Goal: Information Seeking & Learning: Learn about a topic

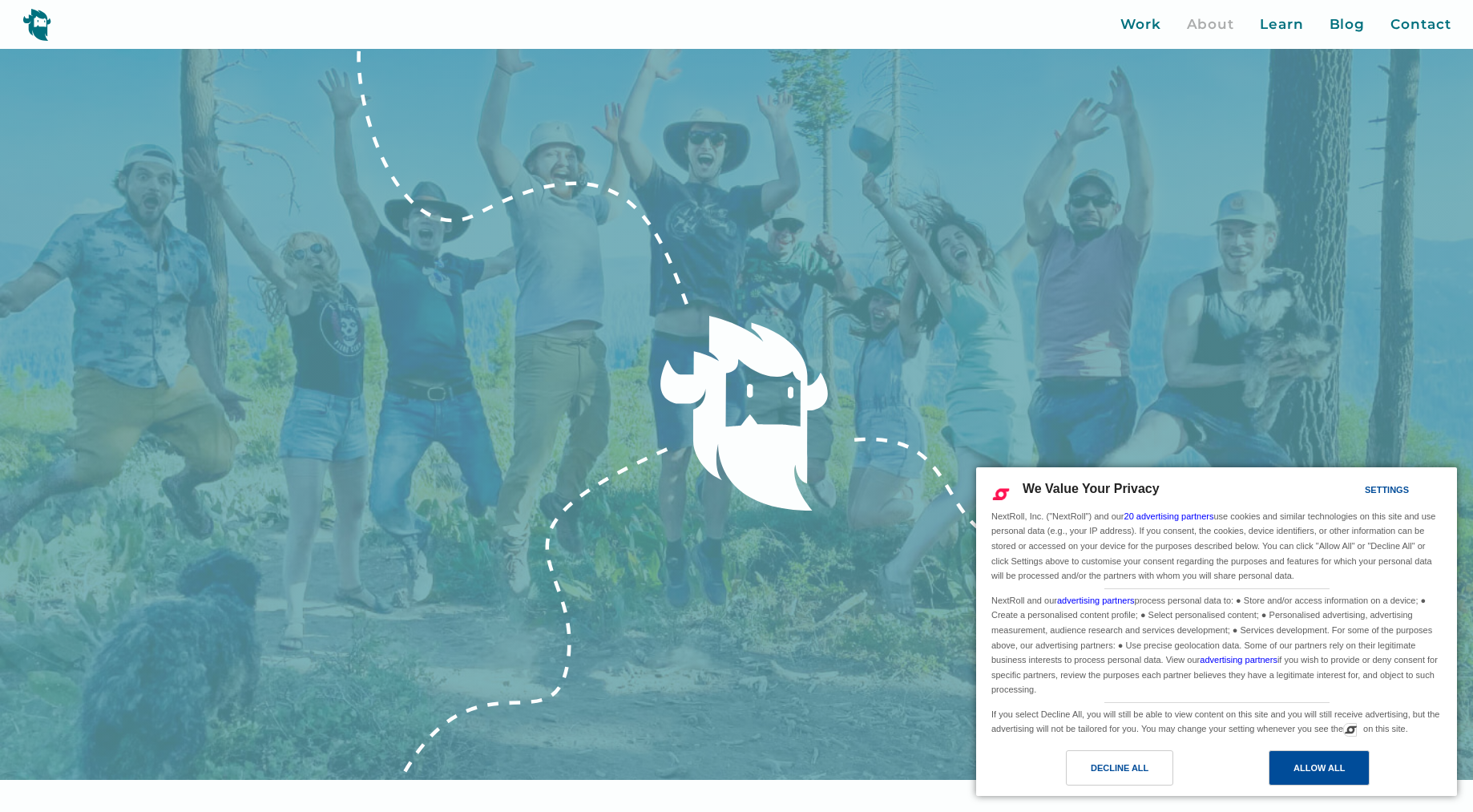
click at [1315, 766] on div "Allow All" at bounding box center [1319, 767] width 52 height 17
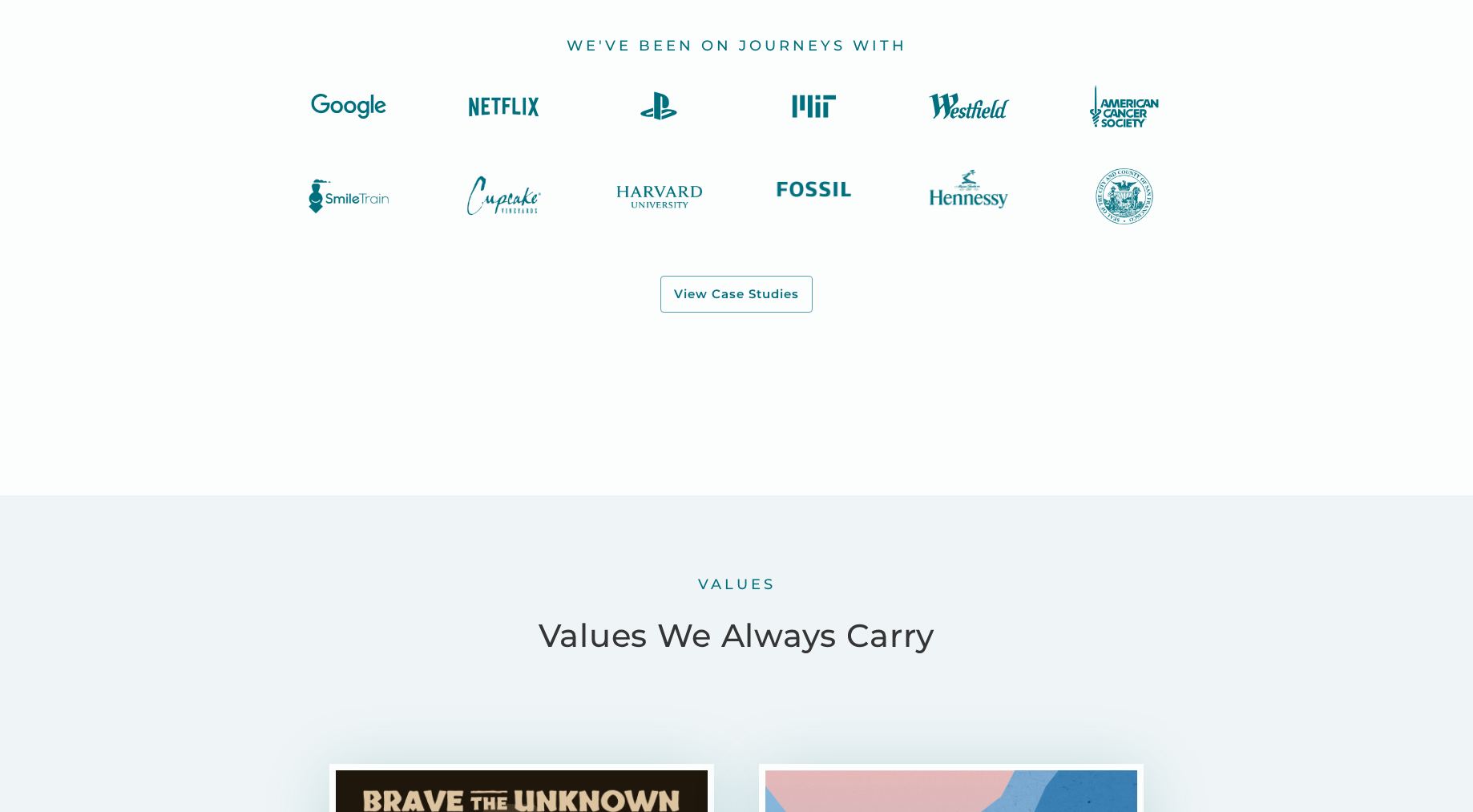
scroll to position [1943, 0]
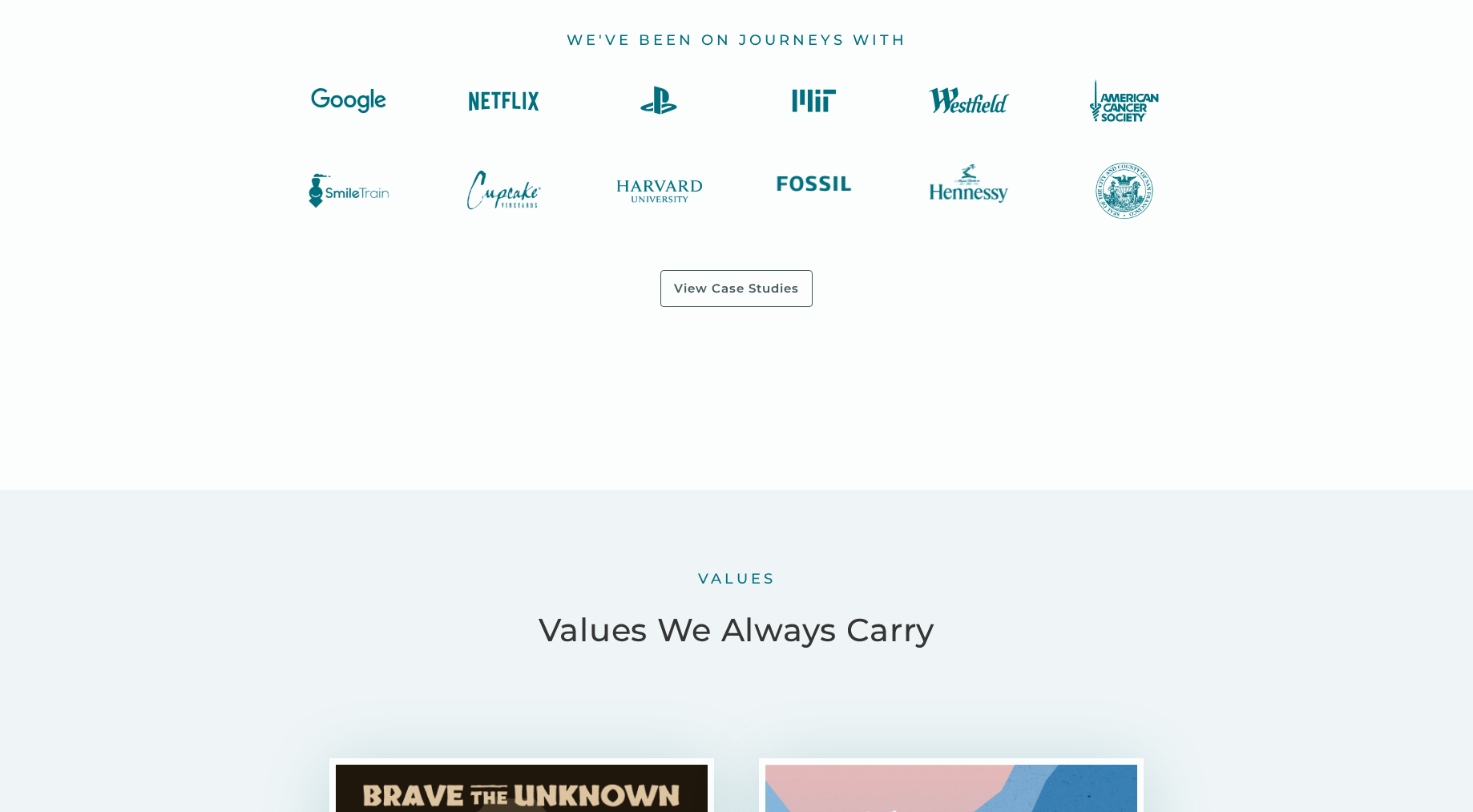
click at [796, 290] on link "View Case Studies" at bounding box center [737, 289] width 152 height 37
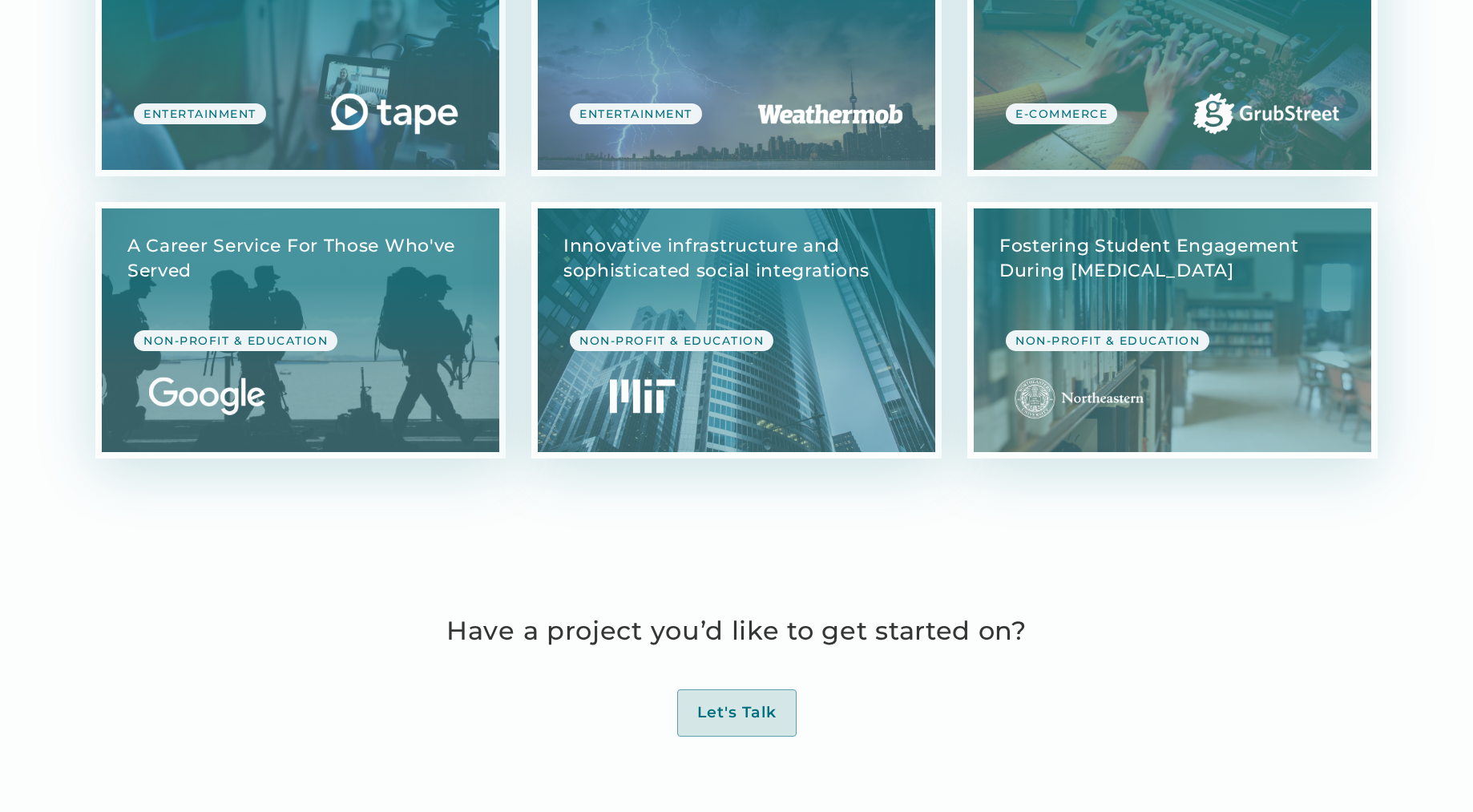
scroll to position [4544, 0]
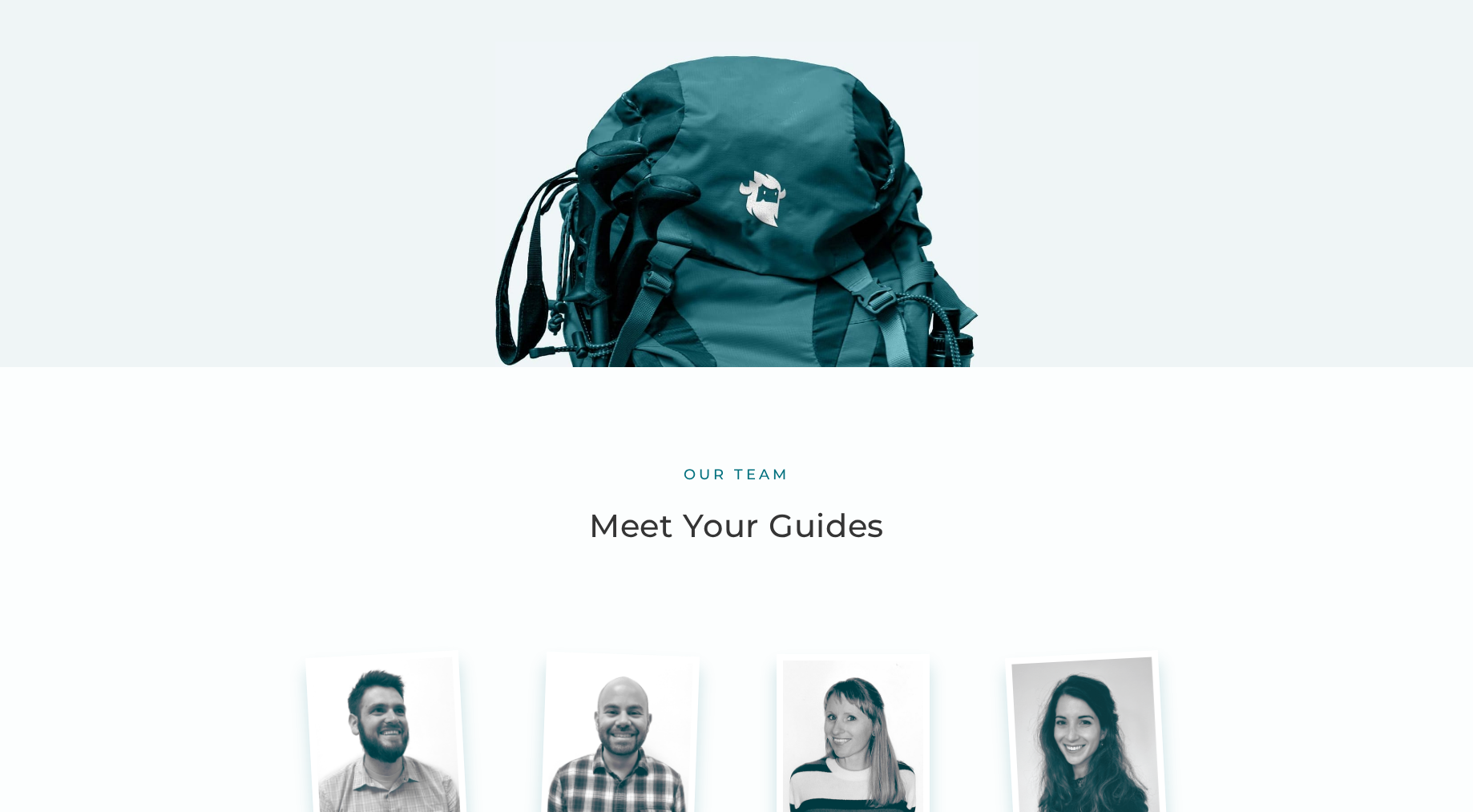
scroll to position [4012, 0]
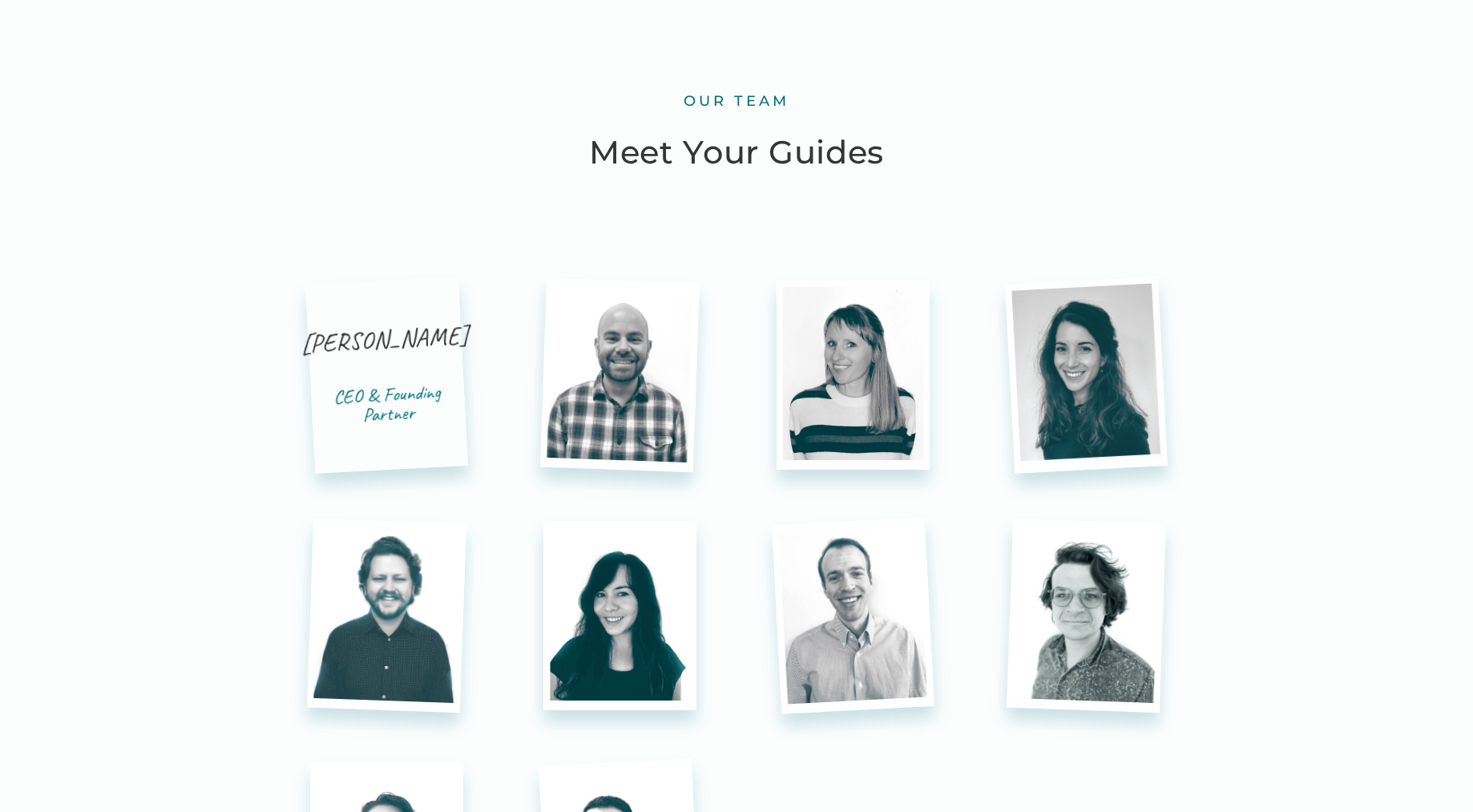
click at [388, 355] on div "[PERSON_NAME]" at bounding box center [385, 356] width 170 height 66
click at [393, 388] on div "CEO & Founding Partner" at bounding box center [388, 403] width 140 height 45
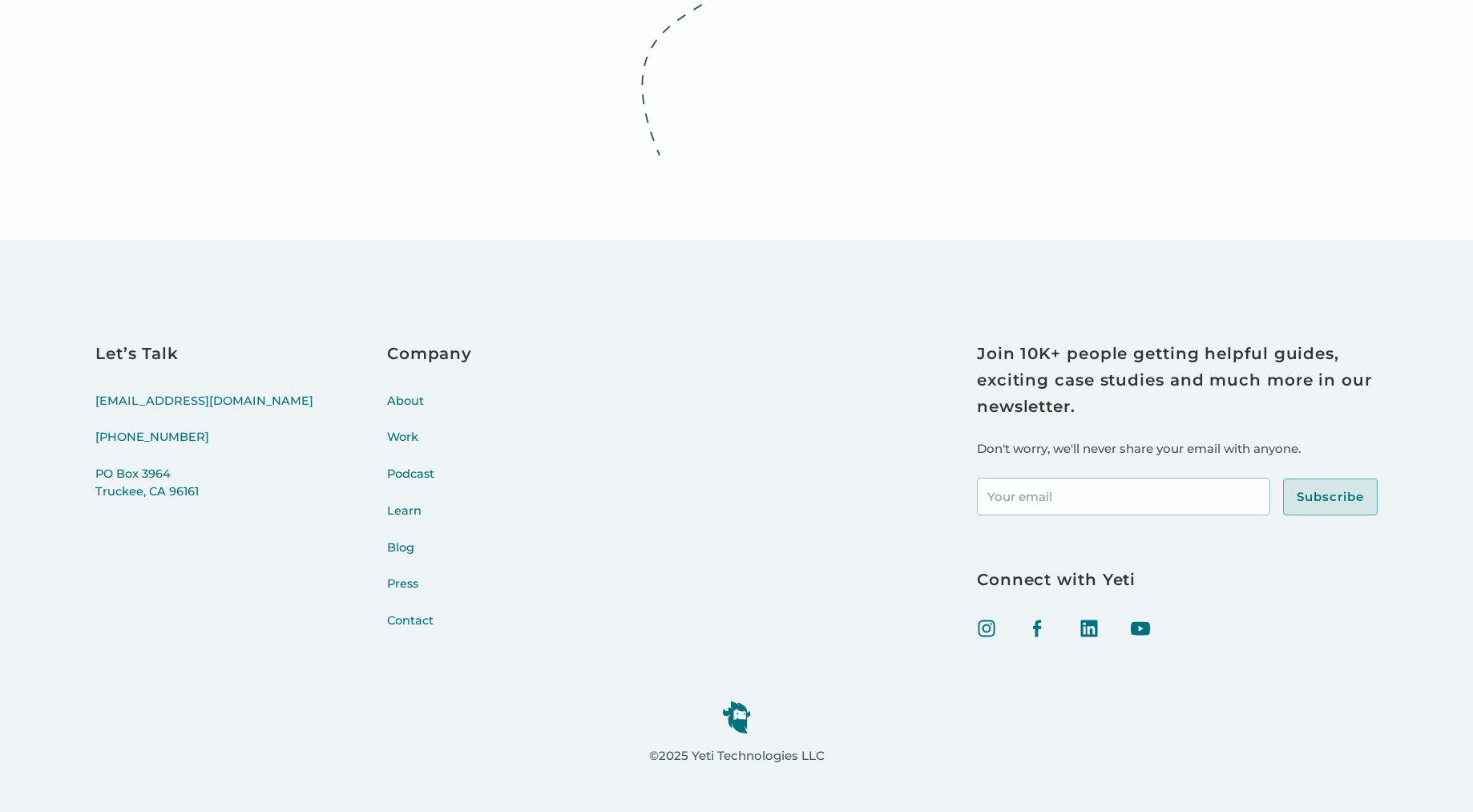
scroll to position [6587, 0]
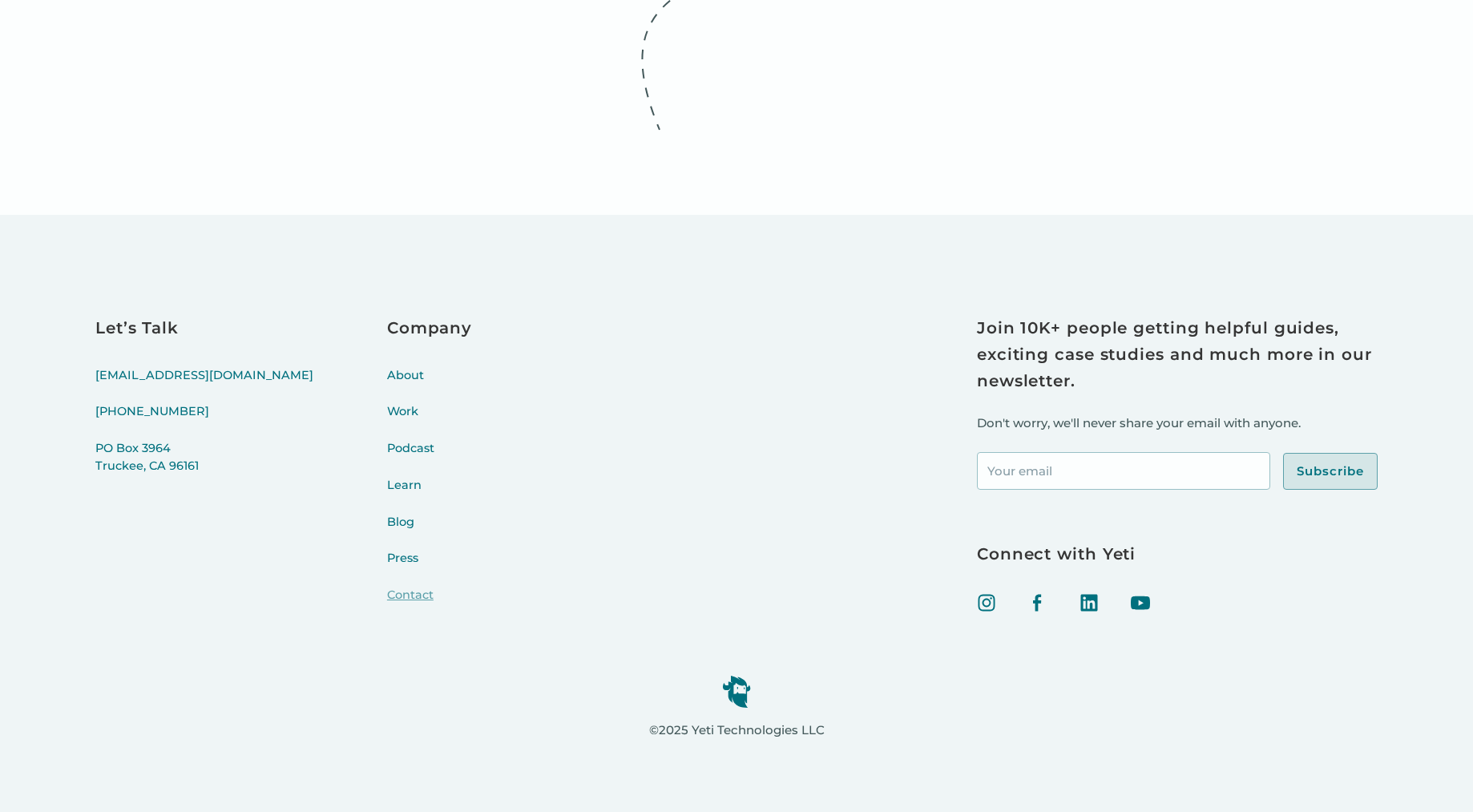
click at [388, 586] on link "Contact" at bounding box center [430, 604] width 85 height 37
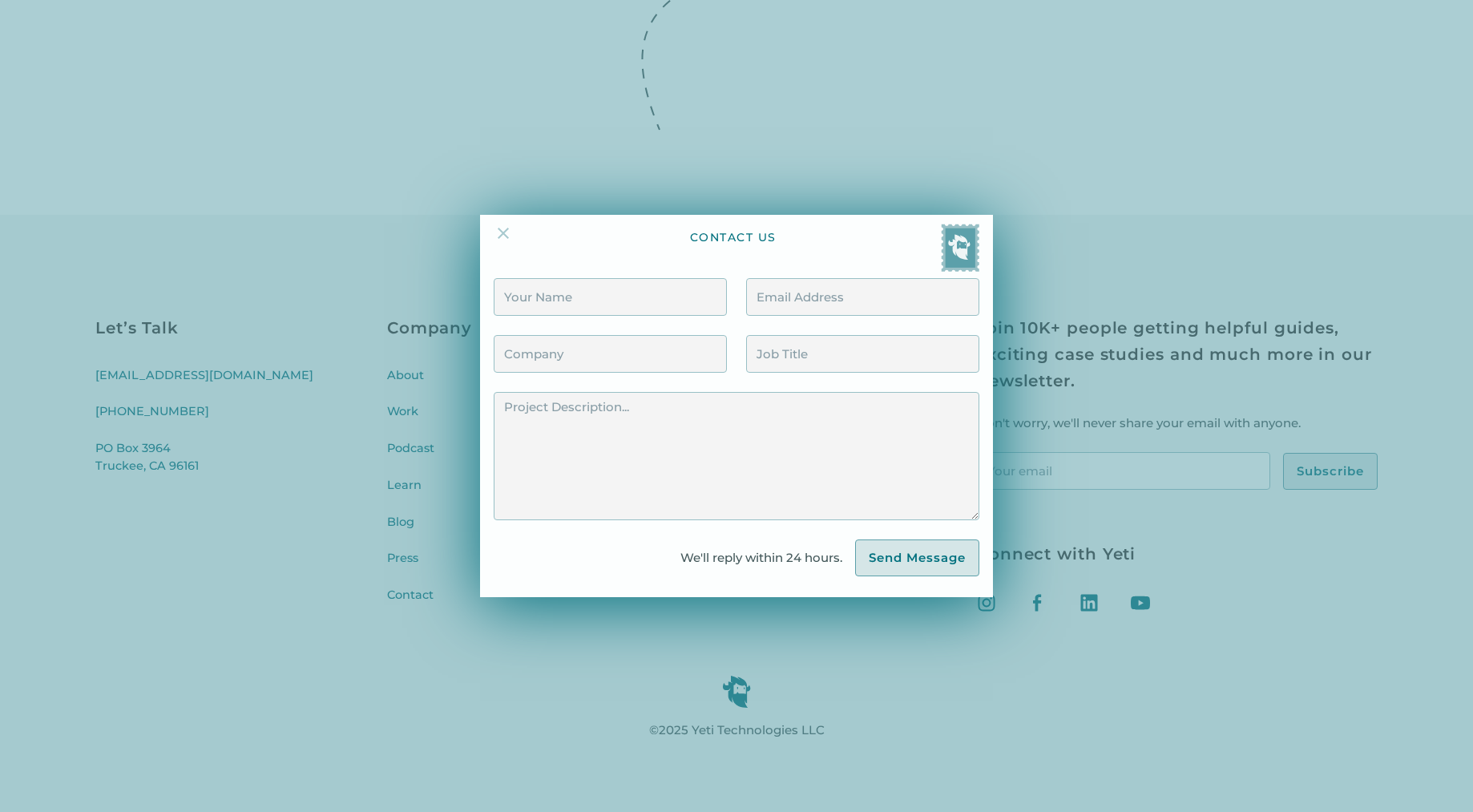
click at [505, 235] on img at bounding box center [503, 232] width 19 height 19
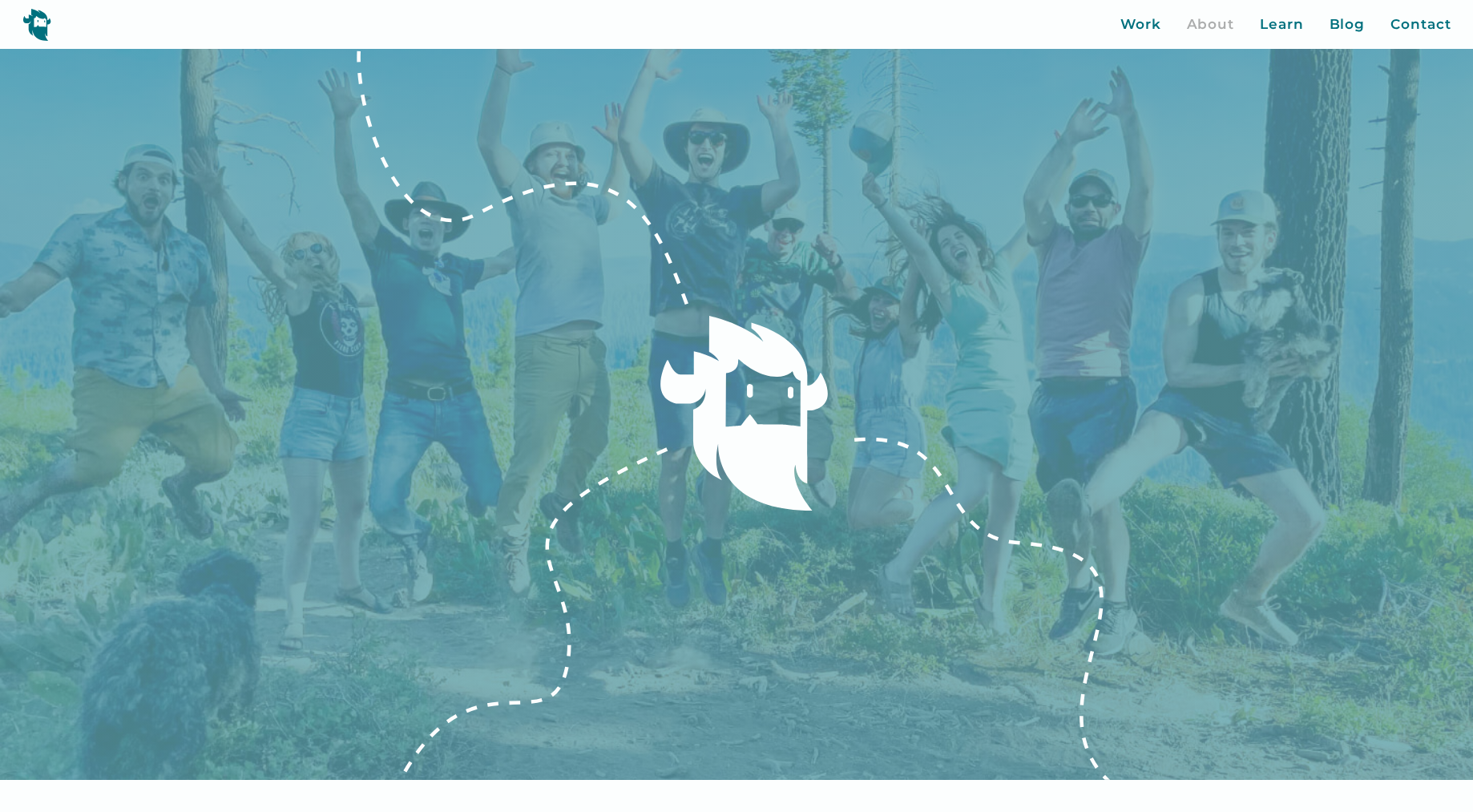
scroll to position [0, 0]
click at [37, 18] on img at bounding box center [37, 24] width 29 height 33
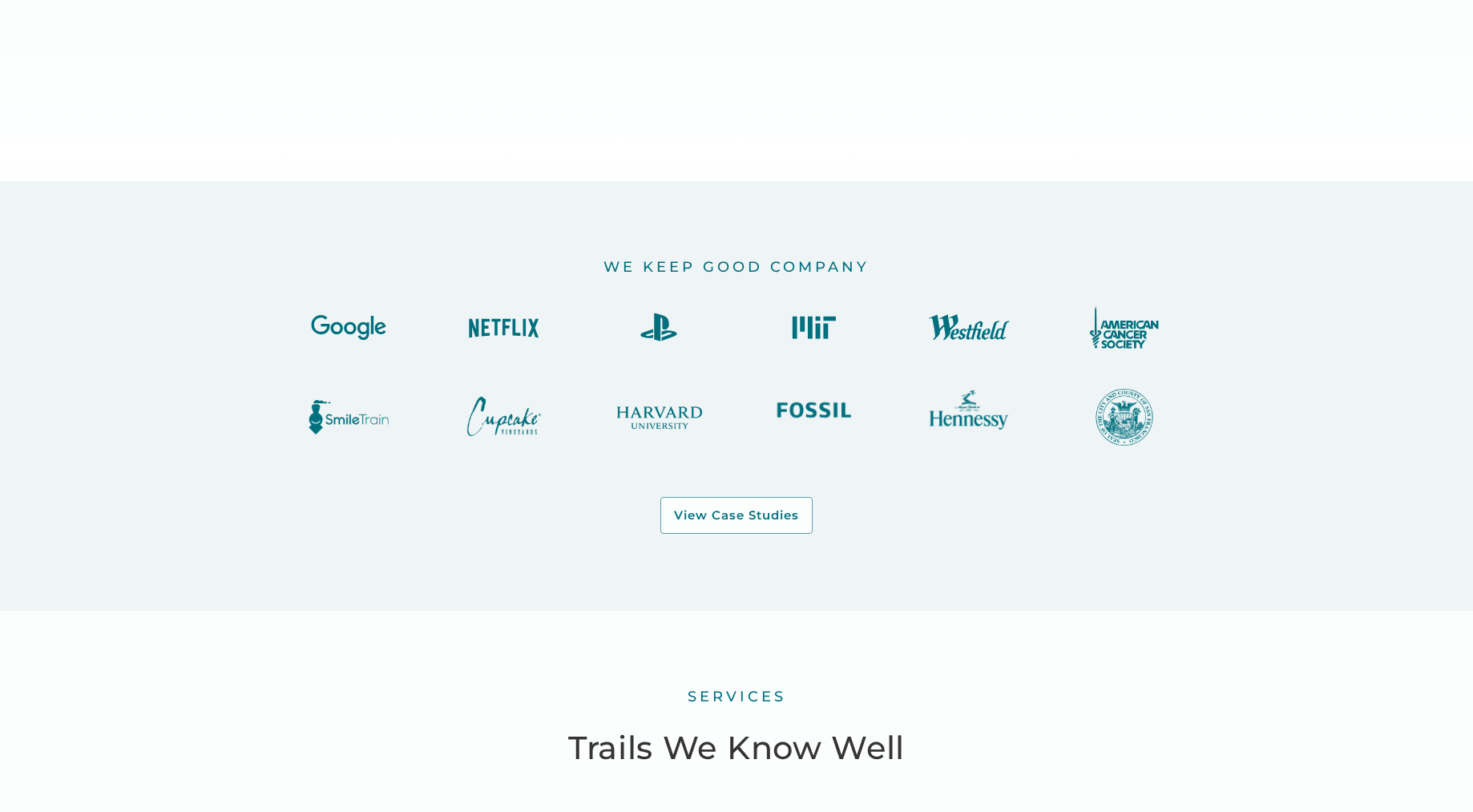
scroll to position [1857, 0]
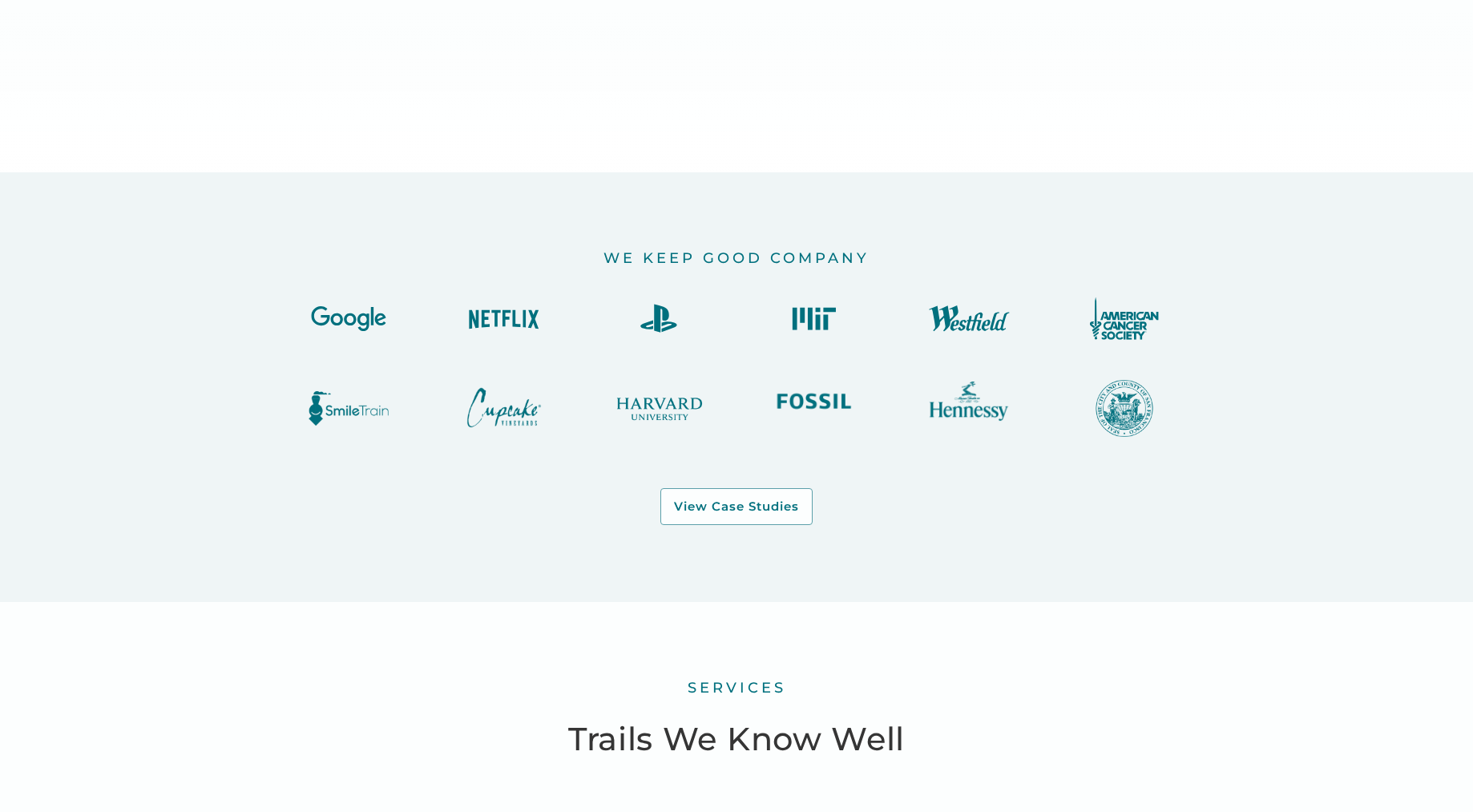
click at [384, 332] on img at bounding box center [349, 318] width 96 height 44
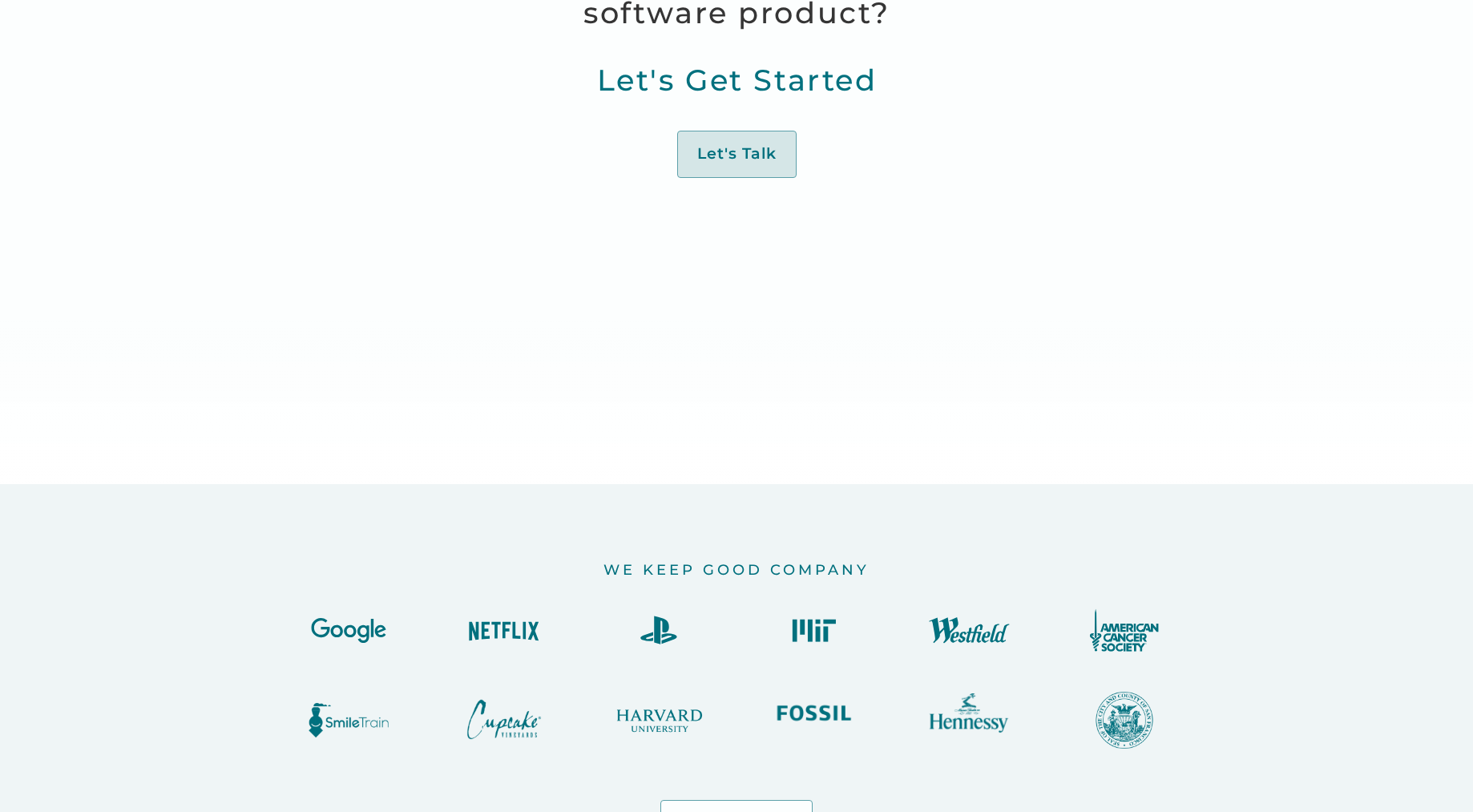
scroll to position [1550, 0]
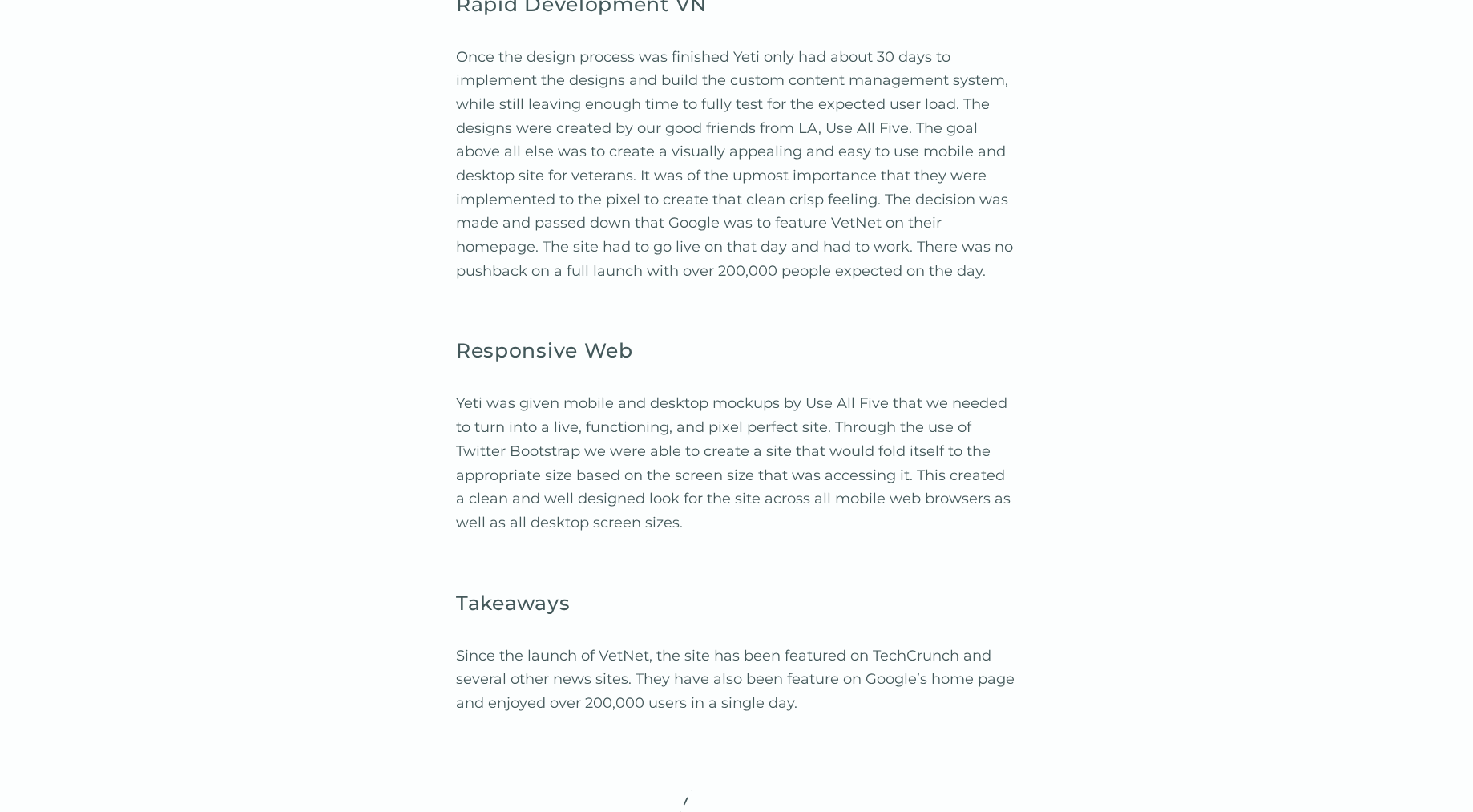
scroll to position [3751, 0]
